Goal: Check status: Check status

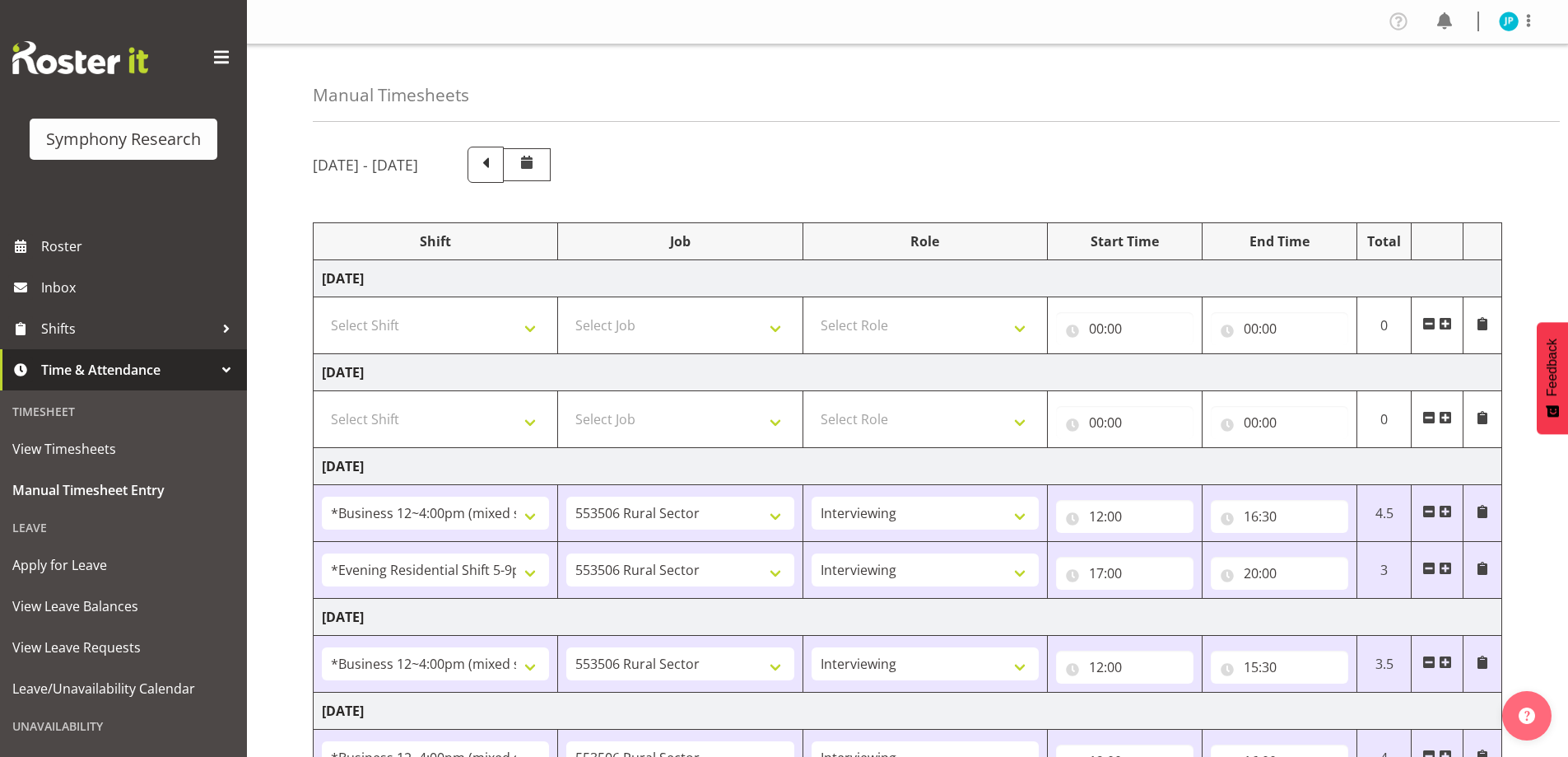
select select "81741"
select select "10587"
select select "47"
select select "48116"
select select "10587"
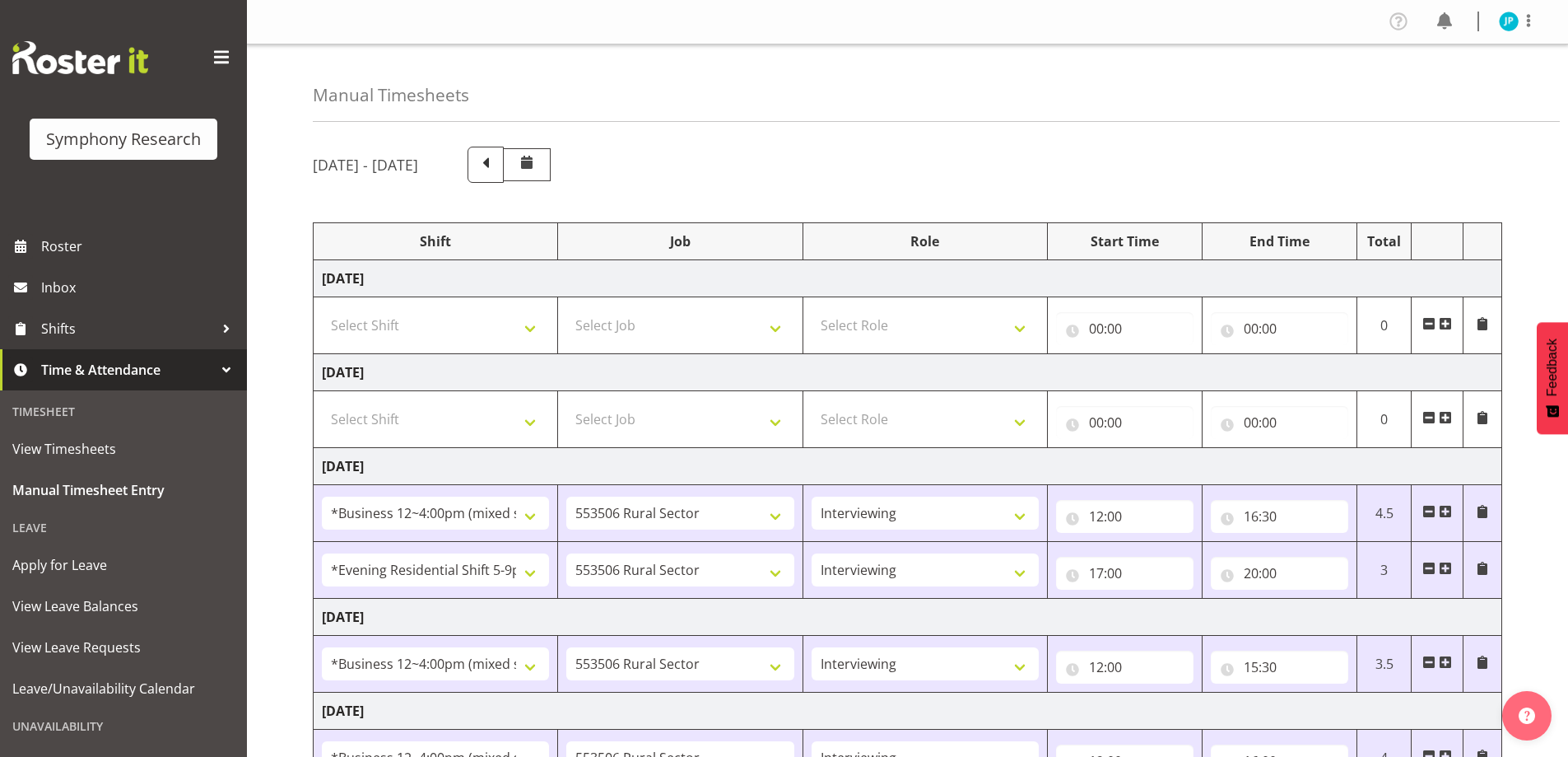
select select "47"
select select "81741"
select select "10587"
select select "47"
select select "81741"
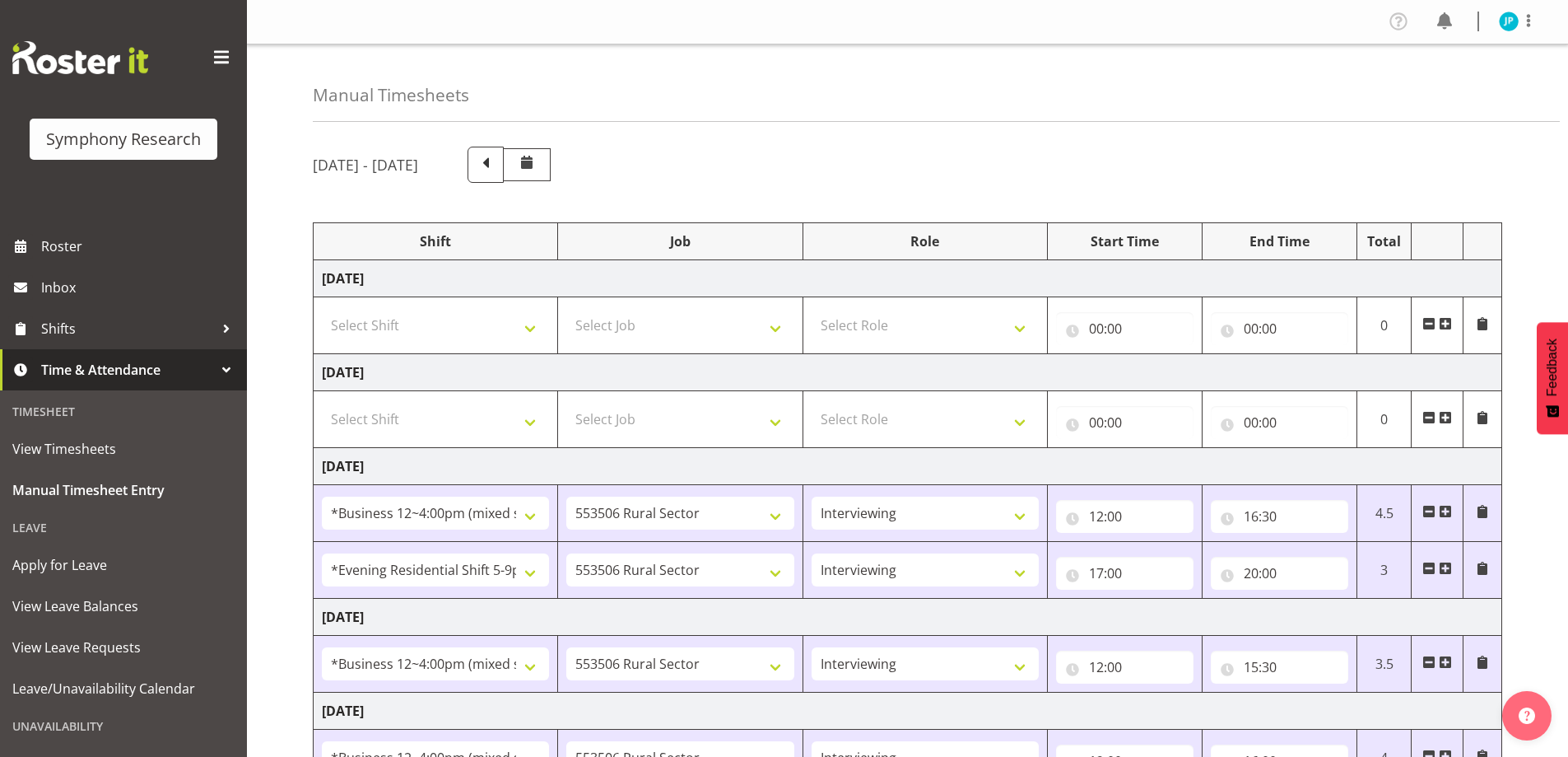
select select "10587"
select select "47"
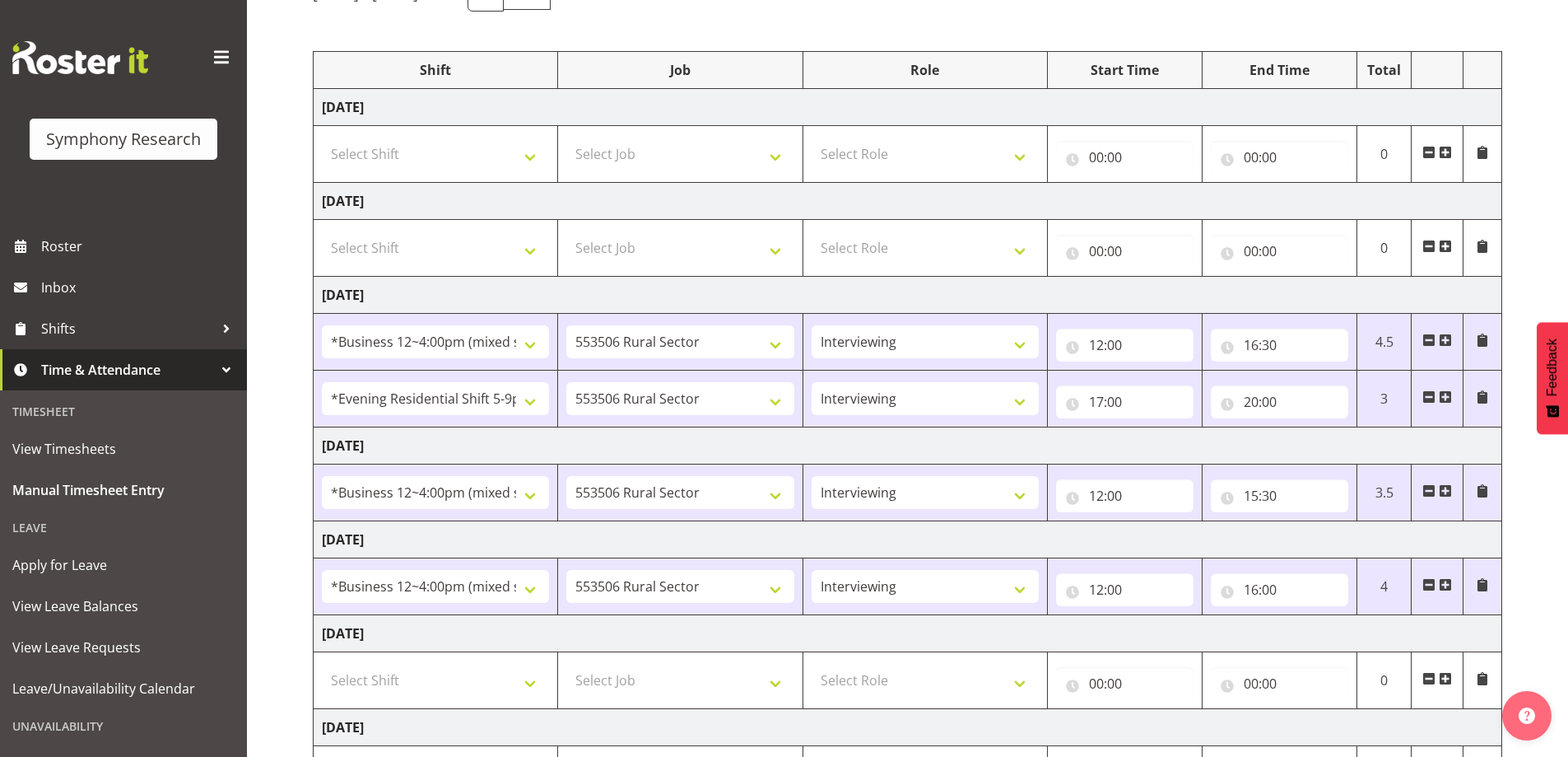
scroll to position [172, 0]
click at [76, 308] on link "Shifts" at bounding box center [124, 329] width 247 height 41
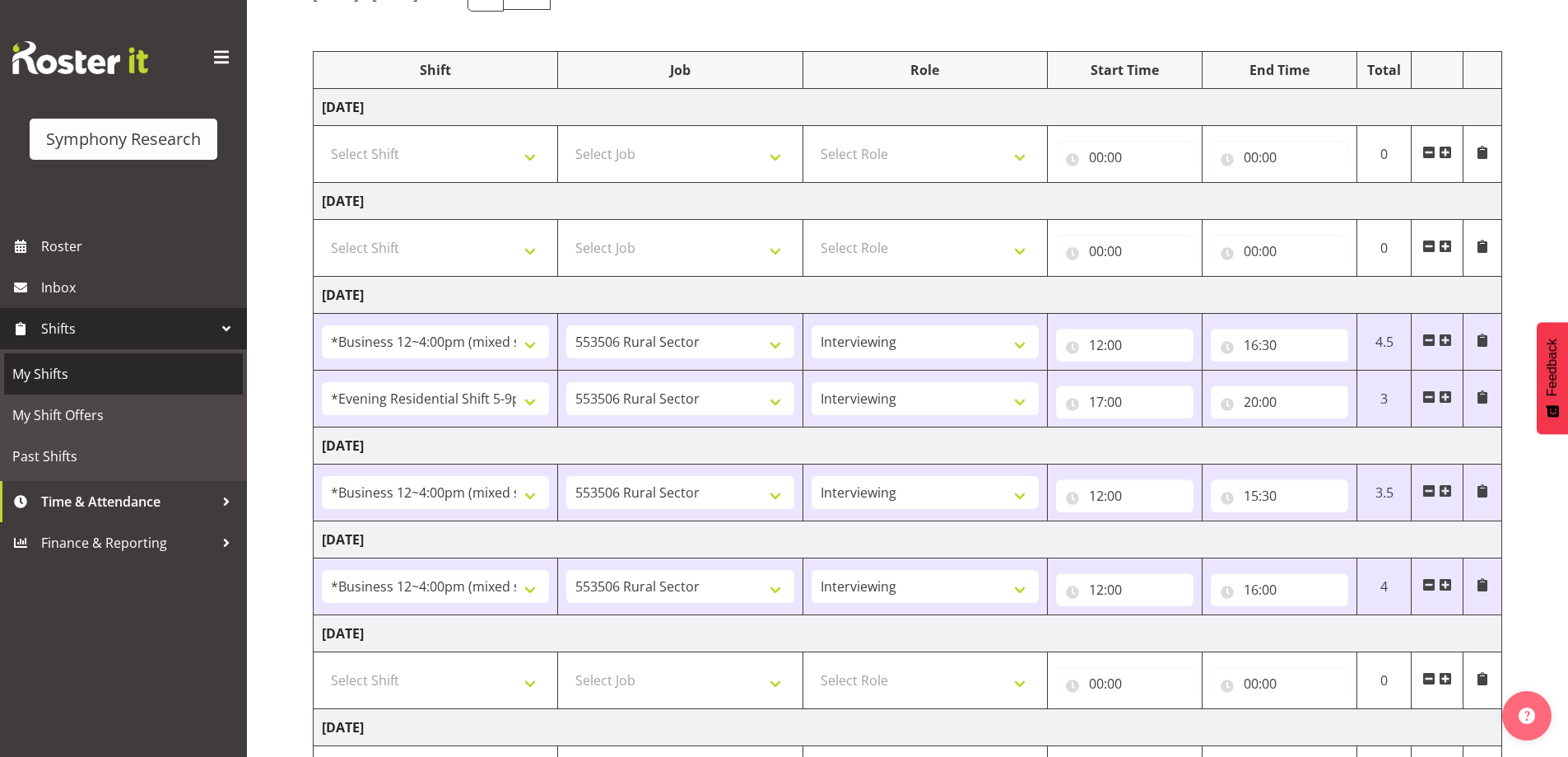
click at [76, 368] on span "My Shifts" at bounding box center [123, 373] width 222 height 25
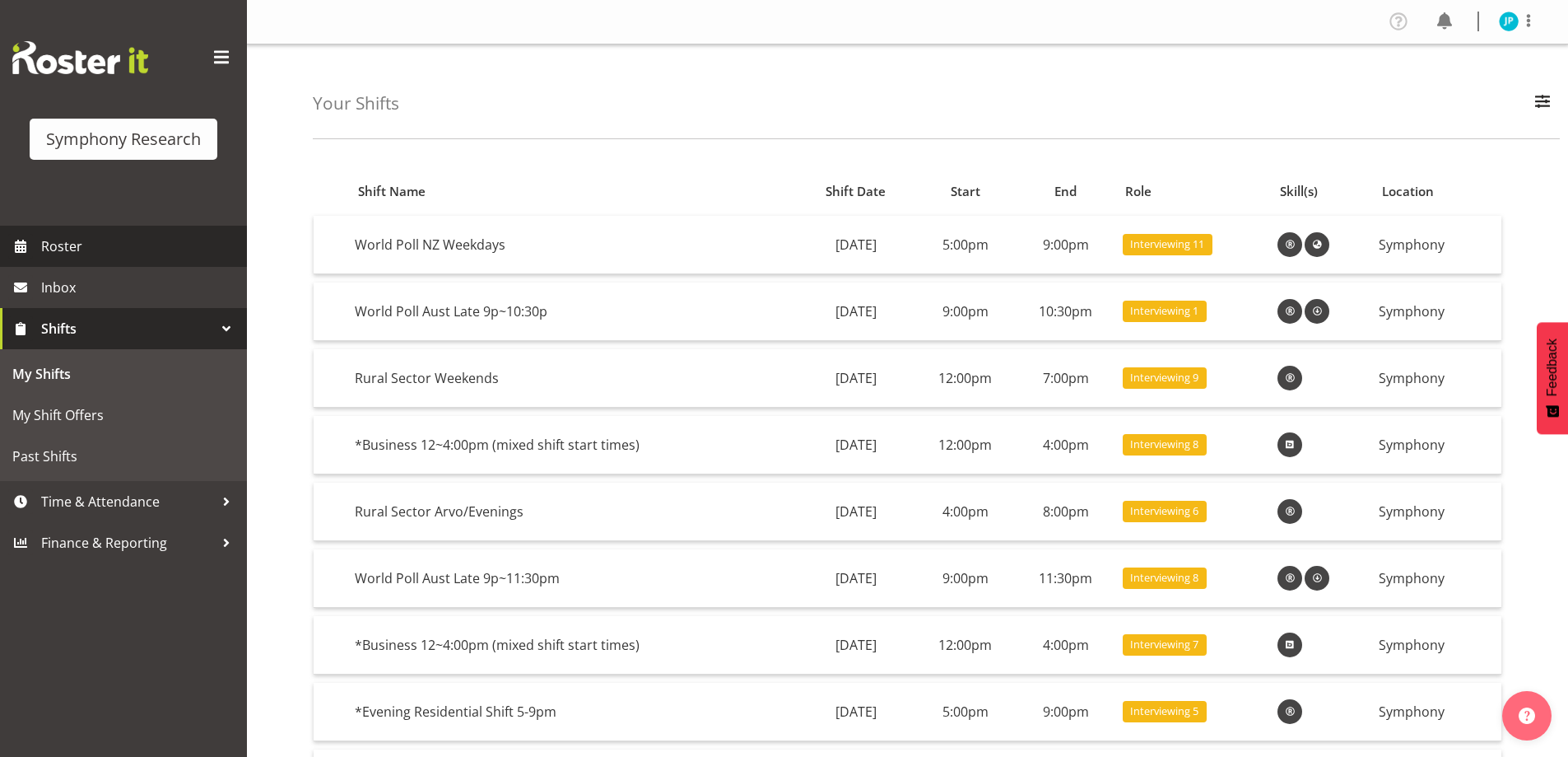
click at [96, 233] on span "Roster" at bounding box center [140, 245] width 197 height 25
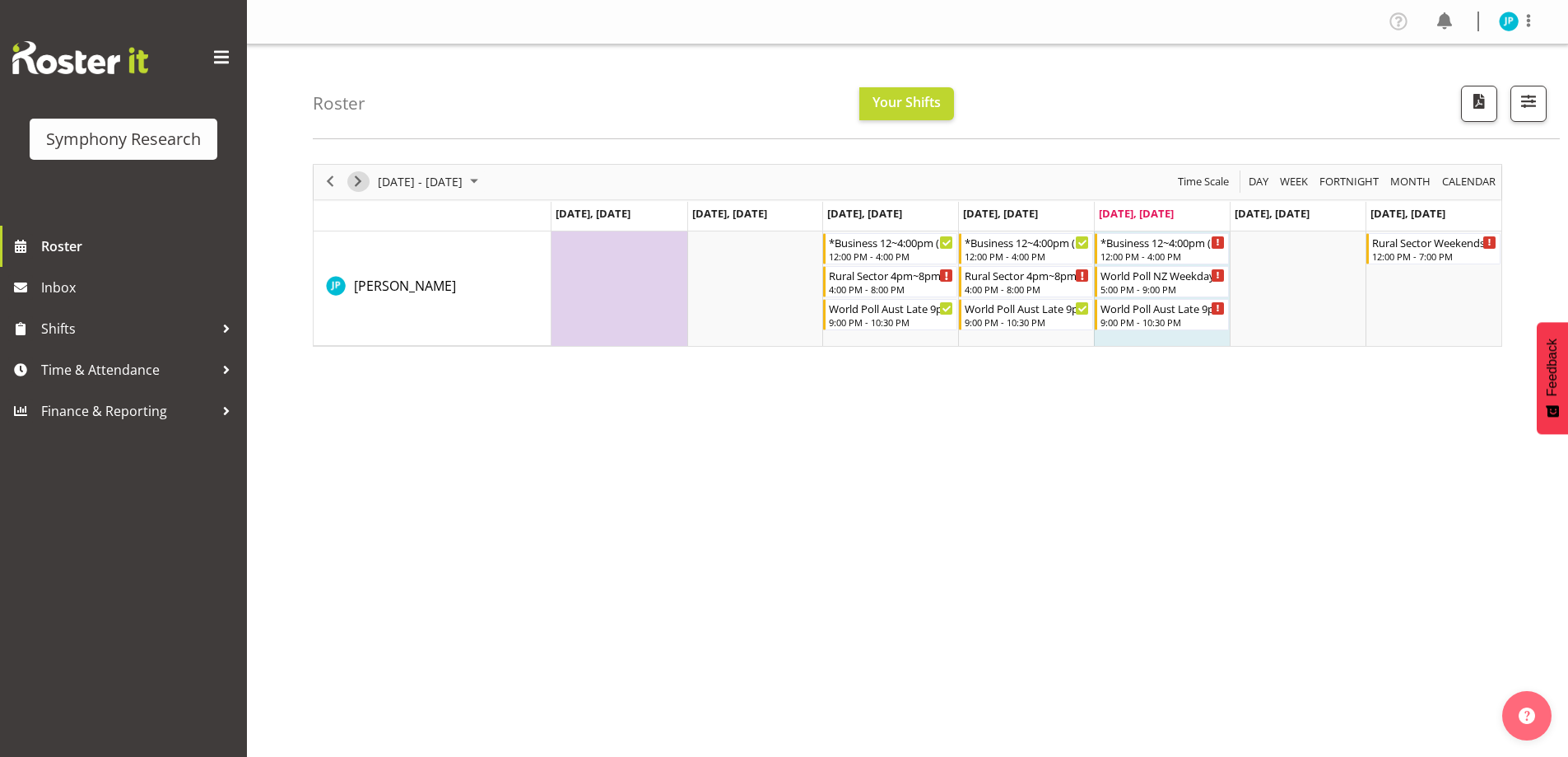
click at [354, 172] on span "Next" at bounding box center [358, 182] width 20 height 21
